Goal: Check status: Check status

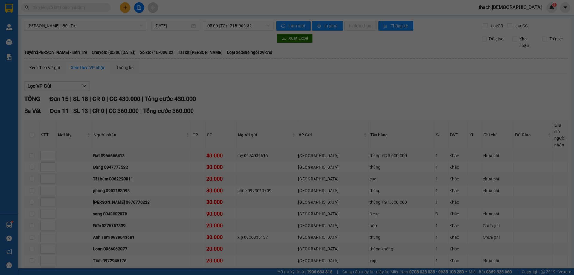
scroll to position [150, 0]
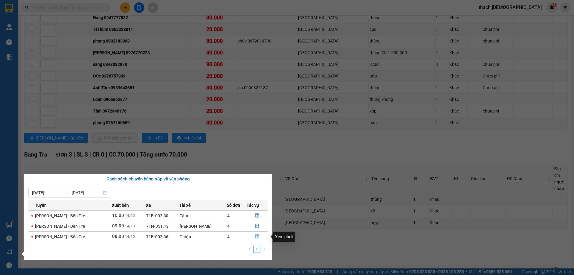
click at [255, 235] on icon "file-done" at bounding box center [257, 236] width 4 height 4
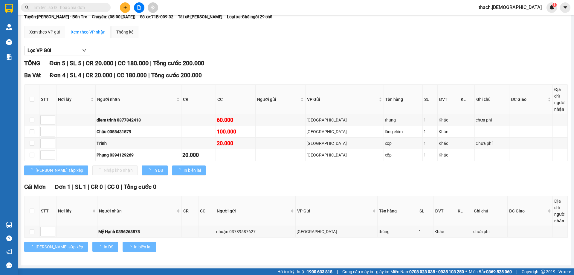
scroll to position [36, 0]
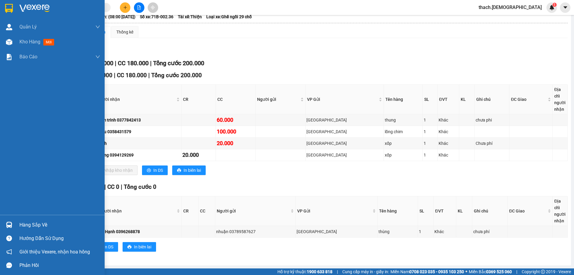
click at [28, 224] on div "Hàng sắp về" at bounding box center [59, 224] width 81 height 9
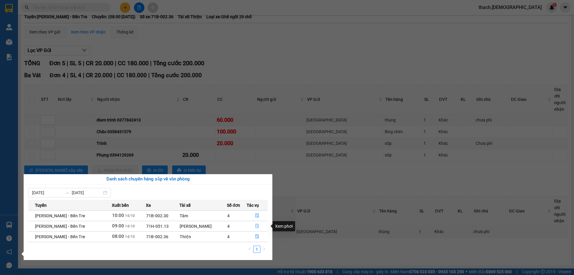
click at [255, 227] on icon "file-done" at bounding box center [257, 226] width 4 height 4
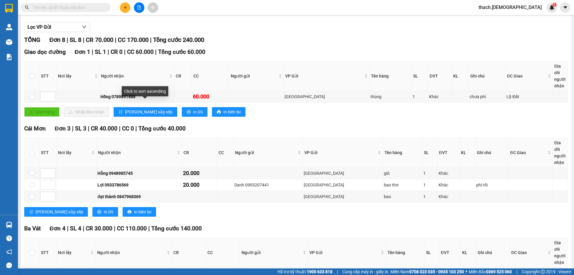
scroll to position [136, 0]
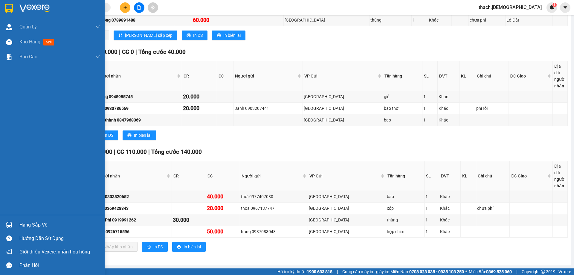
click at [29, 225] on div "Hàng sắp về" at bounding box center [59, 224] width 81 height 9
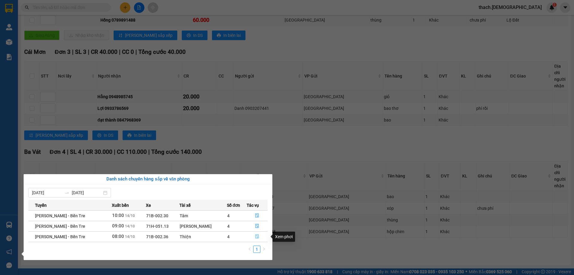
click at [255, 234] on button "button" at bounding box center [257, 237] width 20 height 10
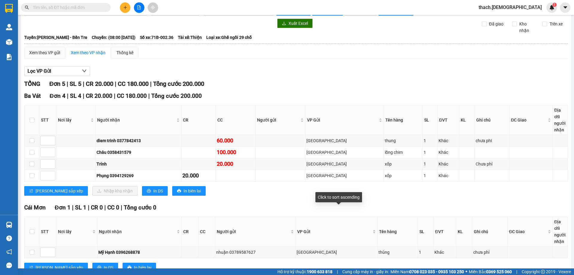
scroll to position [6, 0]
